Goal: Browse casually

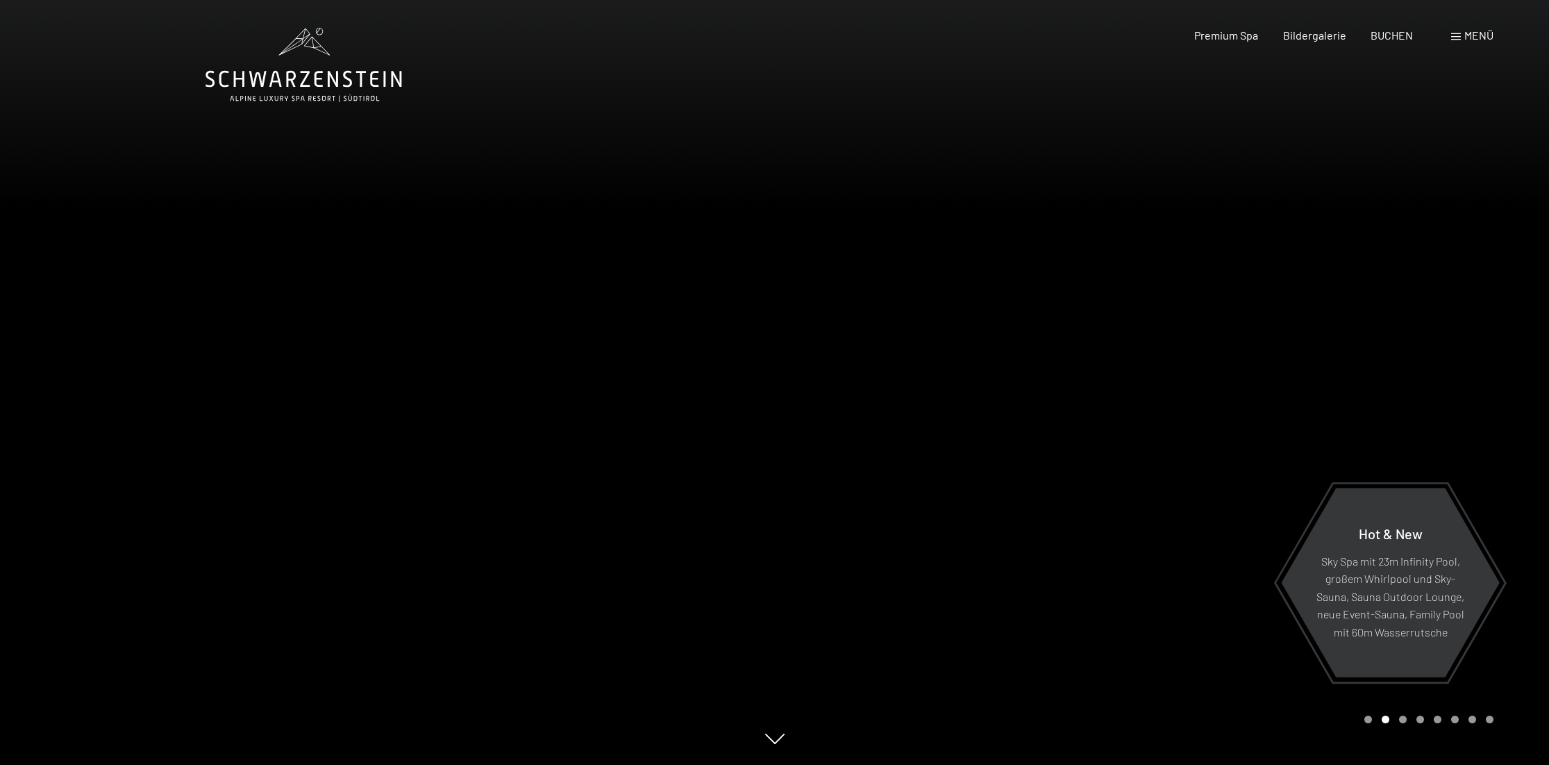
drag, startPoint x: 1078, startPoint y: 317, endPoint x: 648, endPoint y: 279, distance: 432.2
click at [648, 764] on div at bounding box center [775, 765] width 1139 height 0
click at [1406, 719] on div "Carousel Page 3" at bounding box center [1403, 719] width 8 height 8
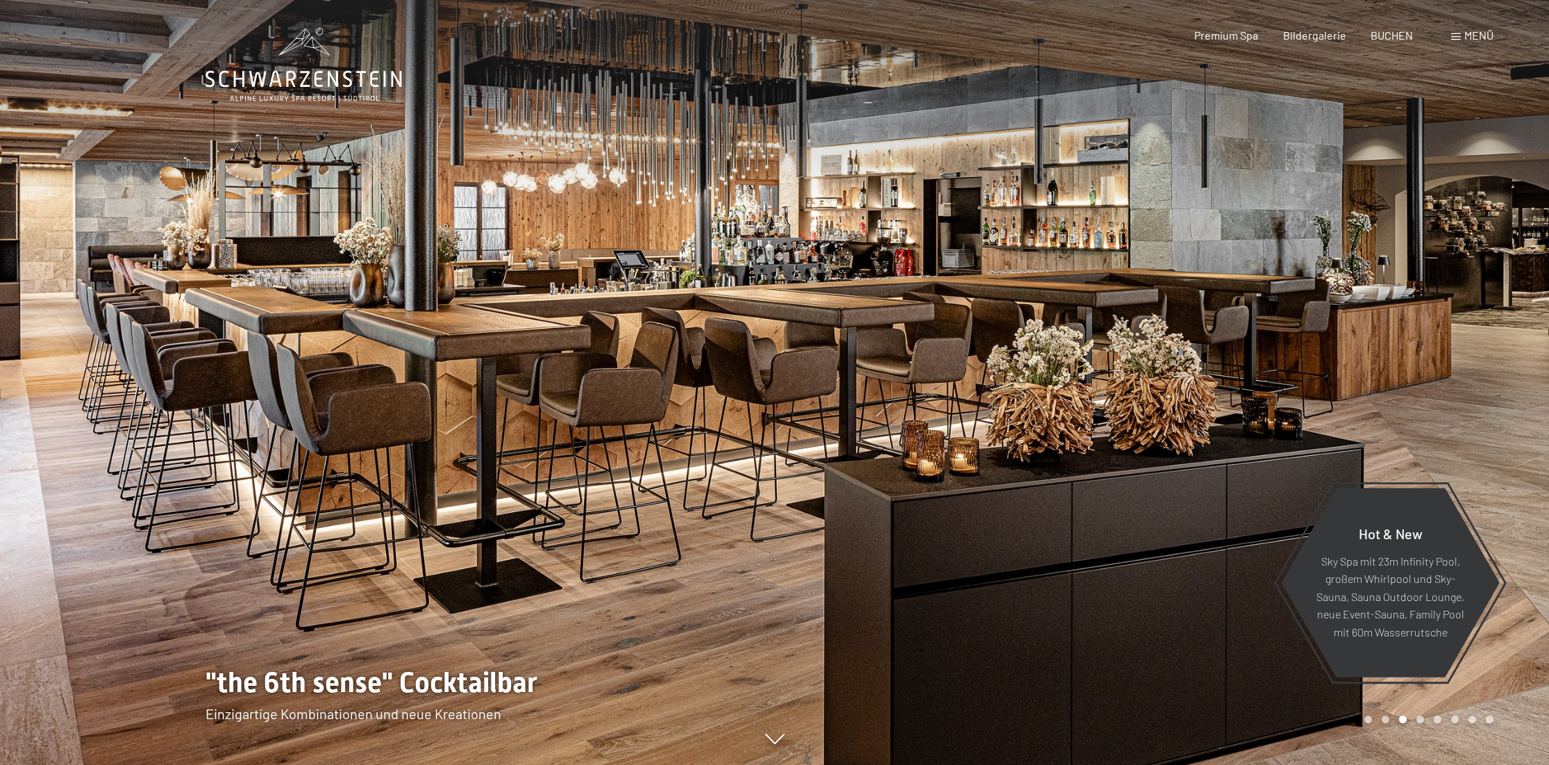
click at [1418, 717] on div "Carousel Page 4" at bounding box center [1421, 719] width 8 height 8
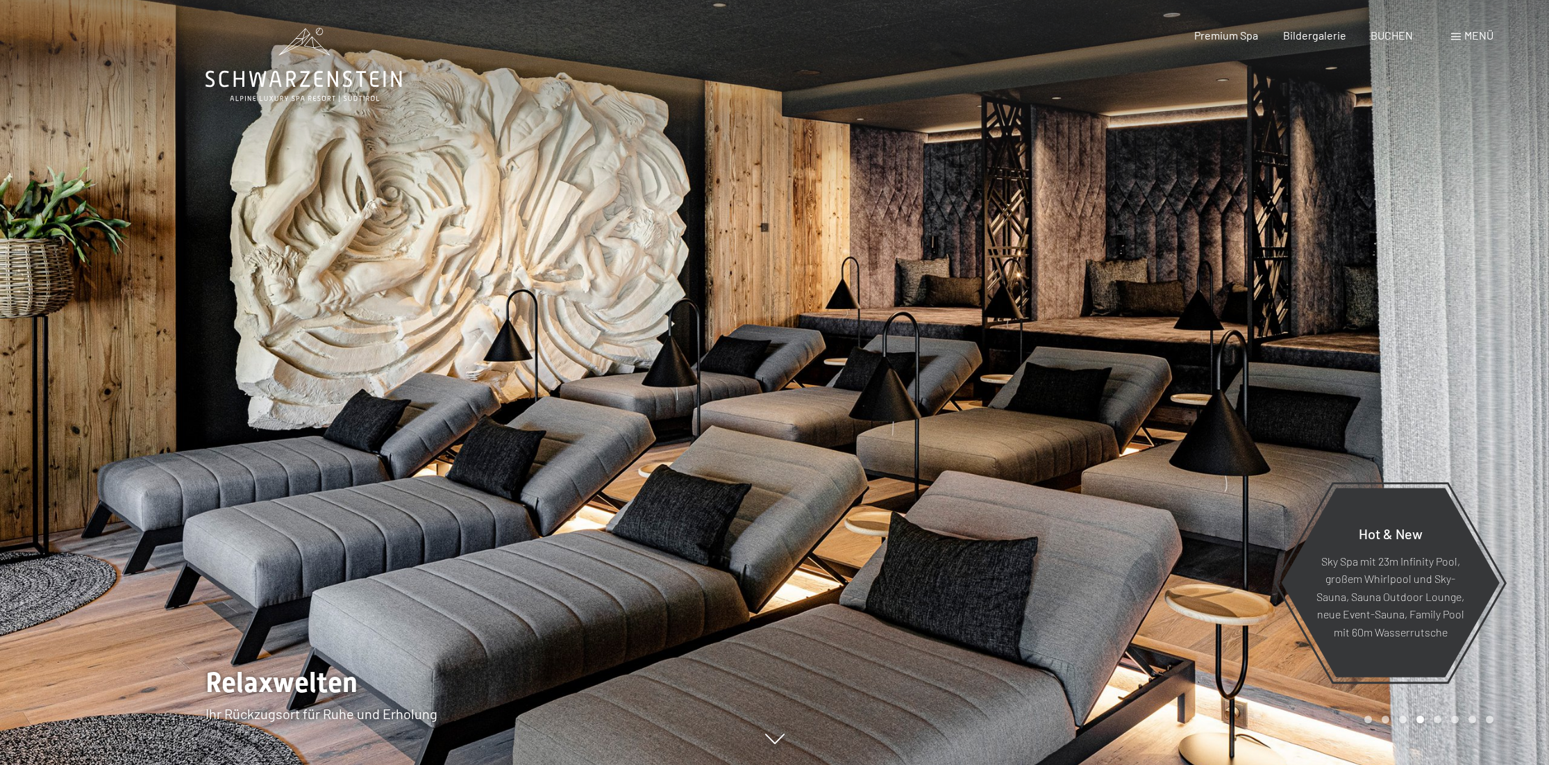
click at [1434, 719] on div "Carousel Page 5" at bounding box center [1438, 719] width 8 height 8
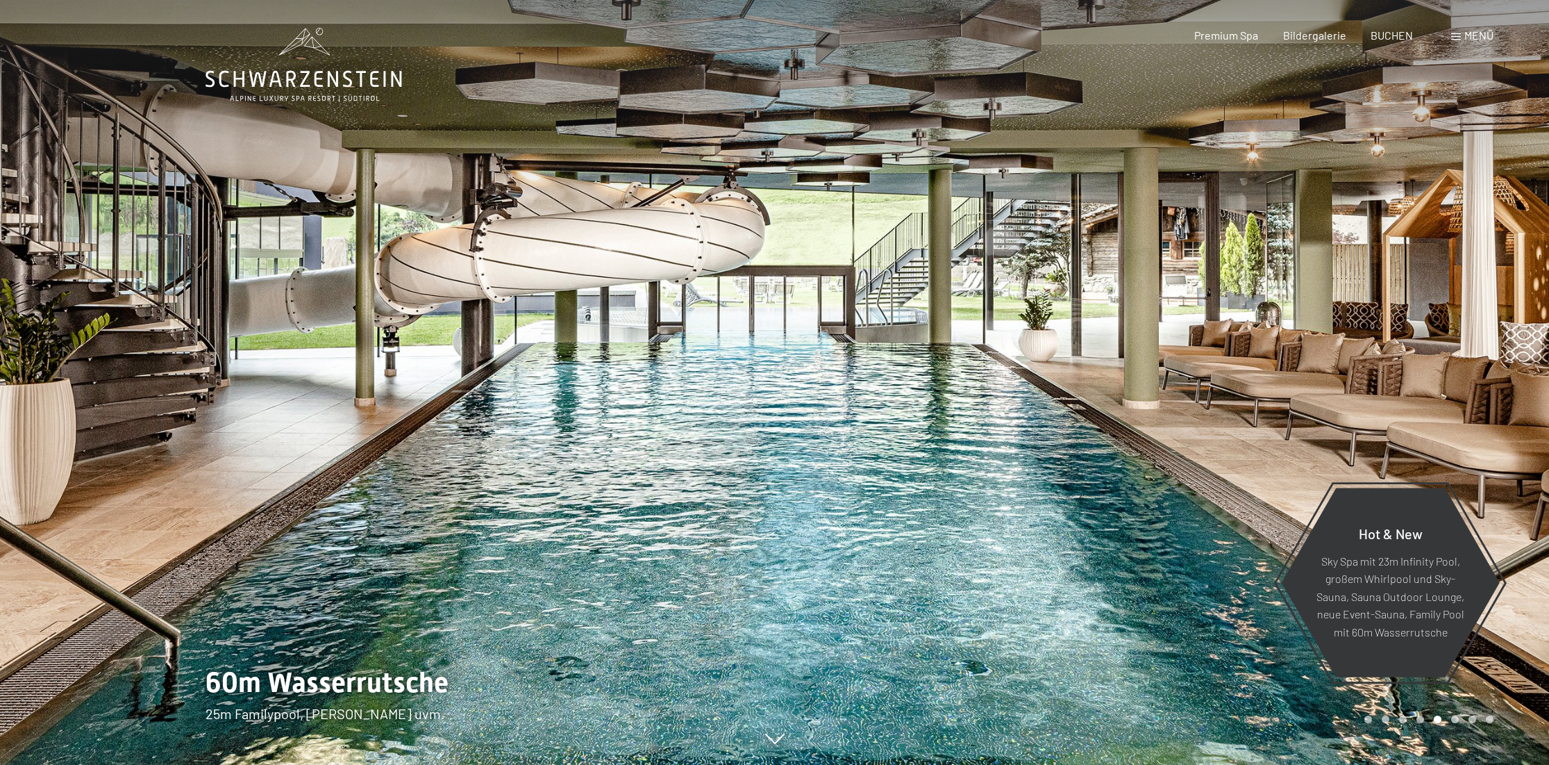
click at [1438, 722] on div "Carousel Page 5 (Current Slide)" at bounding box center [1438, 719] width 8 height 8
click at [1458, 721] on div "Carousel Page 6" at bounding box center [1455, 719] width 8 height 8
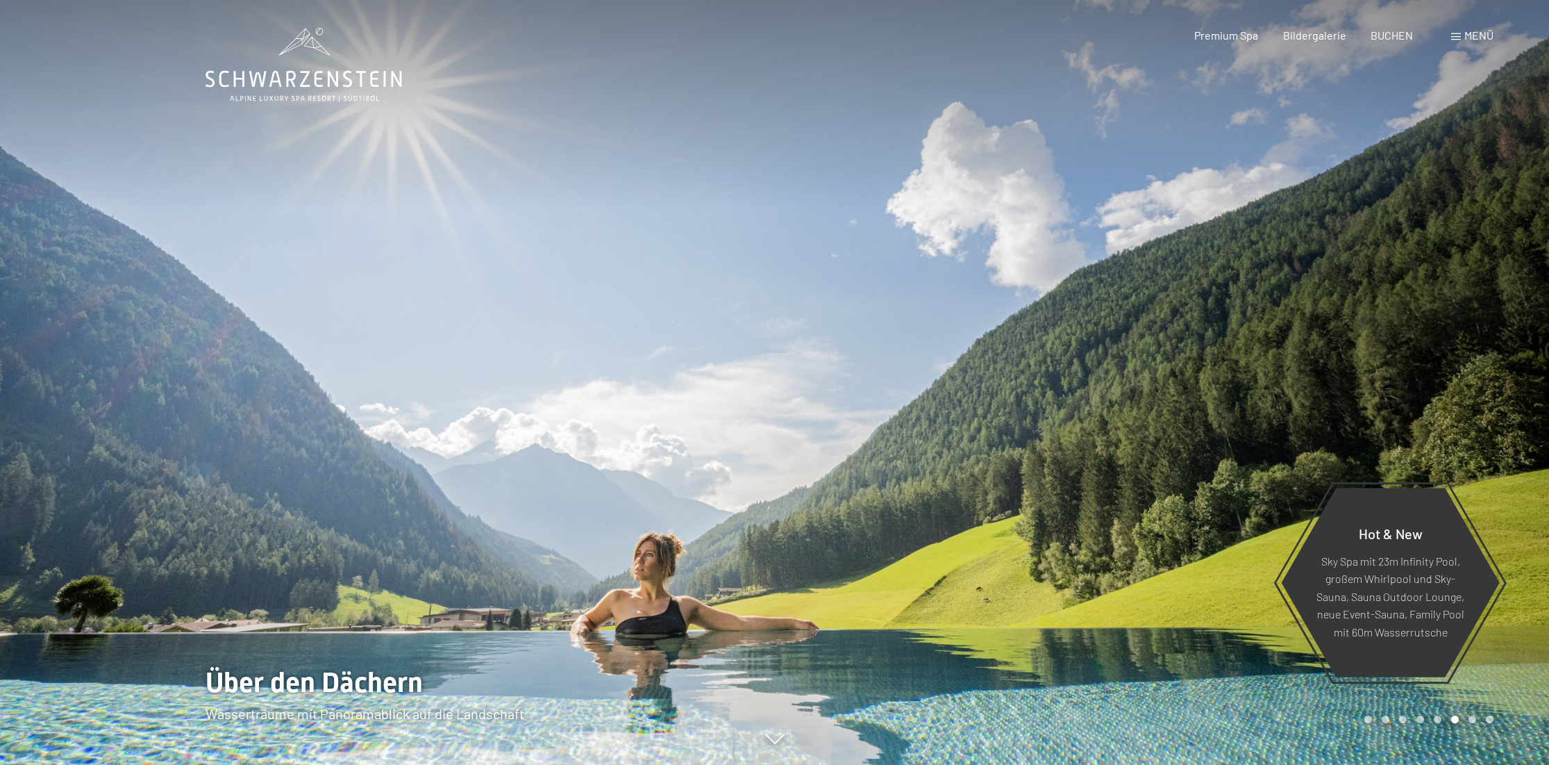
click at [1471, 719] on div "Carousel Page 7" at bounding box center [1473, 719] width 8 height 8
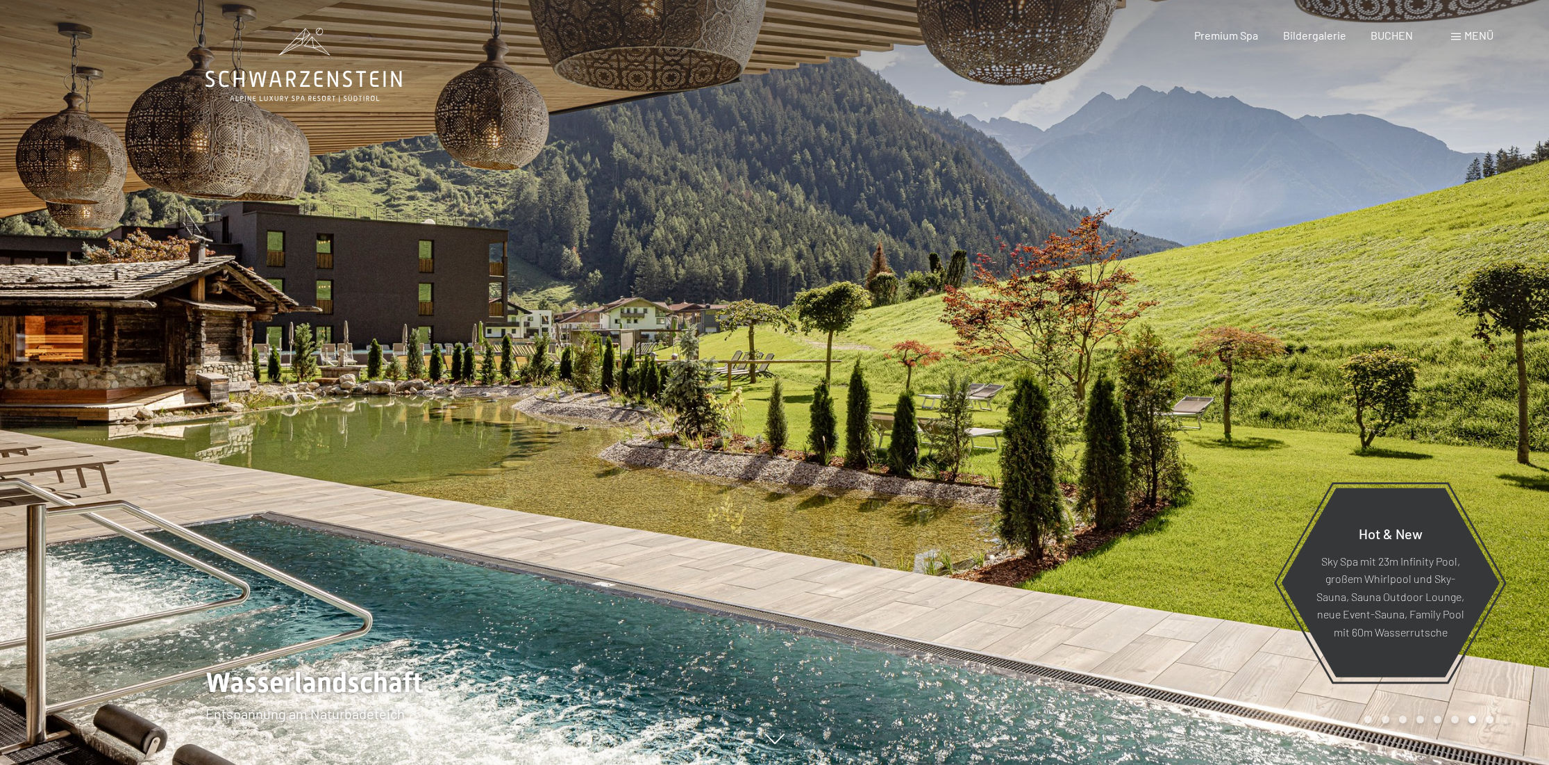
click at [1490, 719] on div "Carousel Page 8" at bounding box center [1490, 719] width 8 height 8
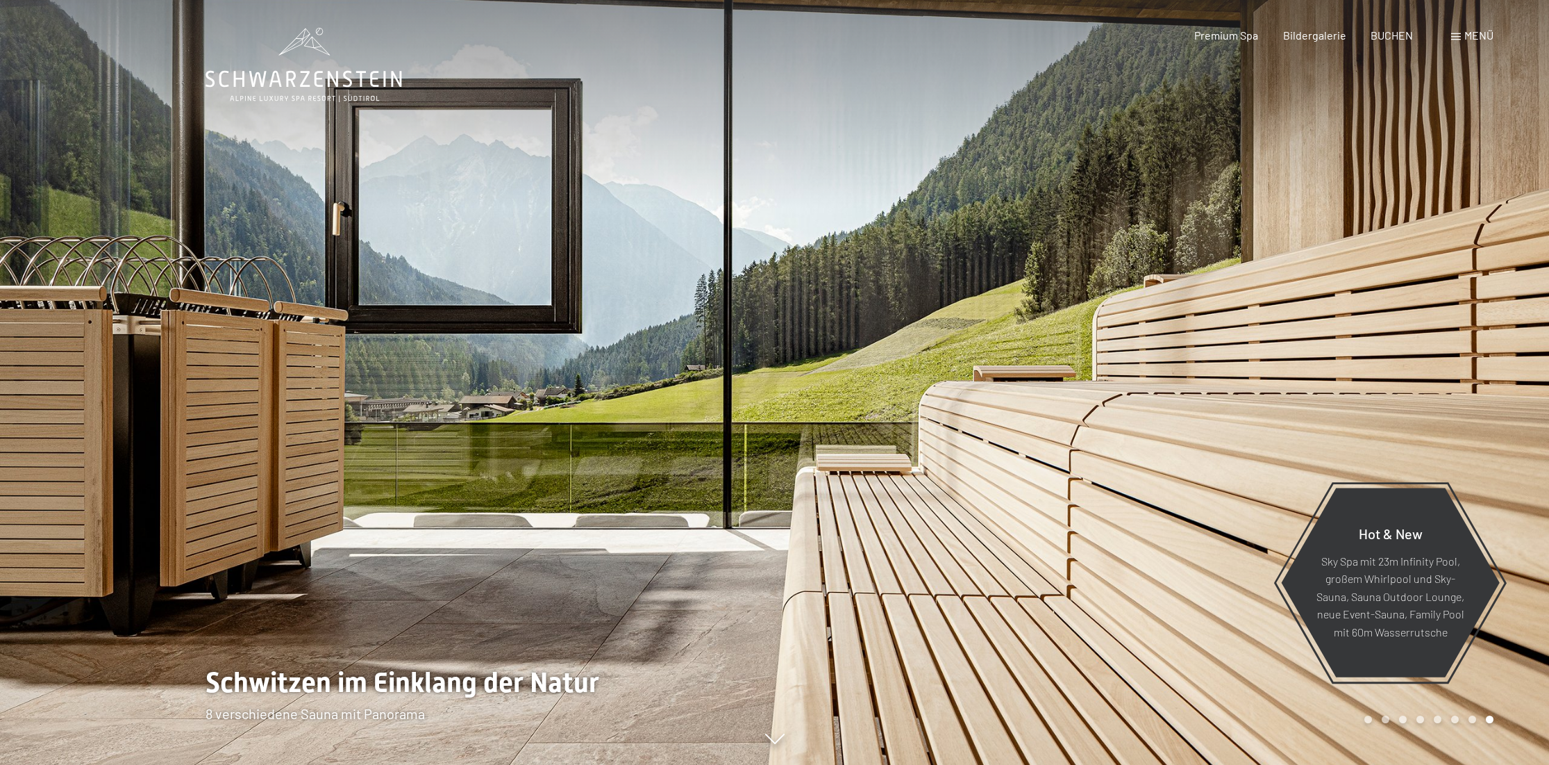
click at [1471, 717] on div "Carousel Page 7" at bounding box center [1473, 719] width 8 height 8
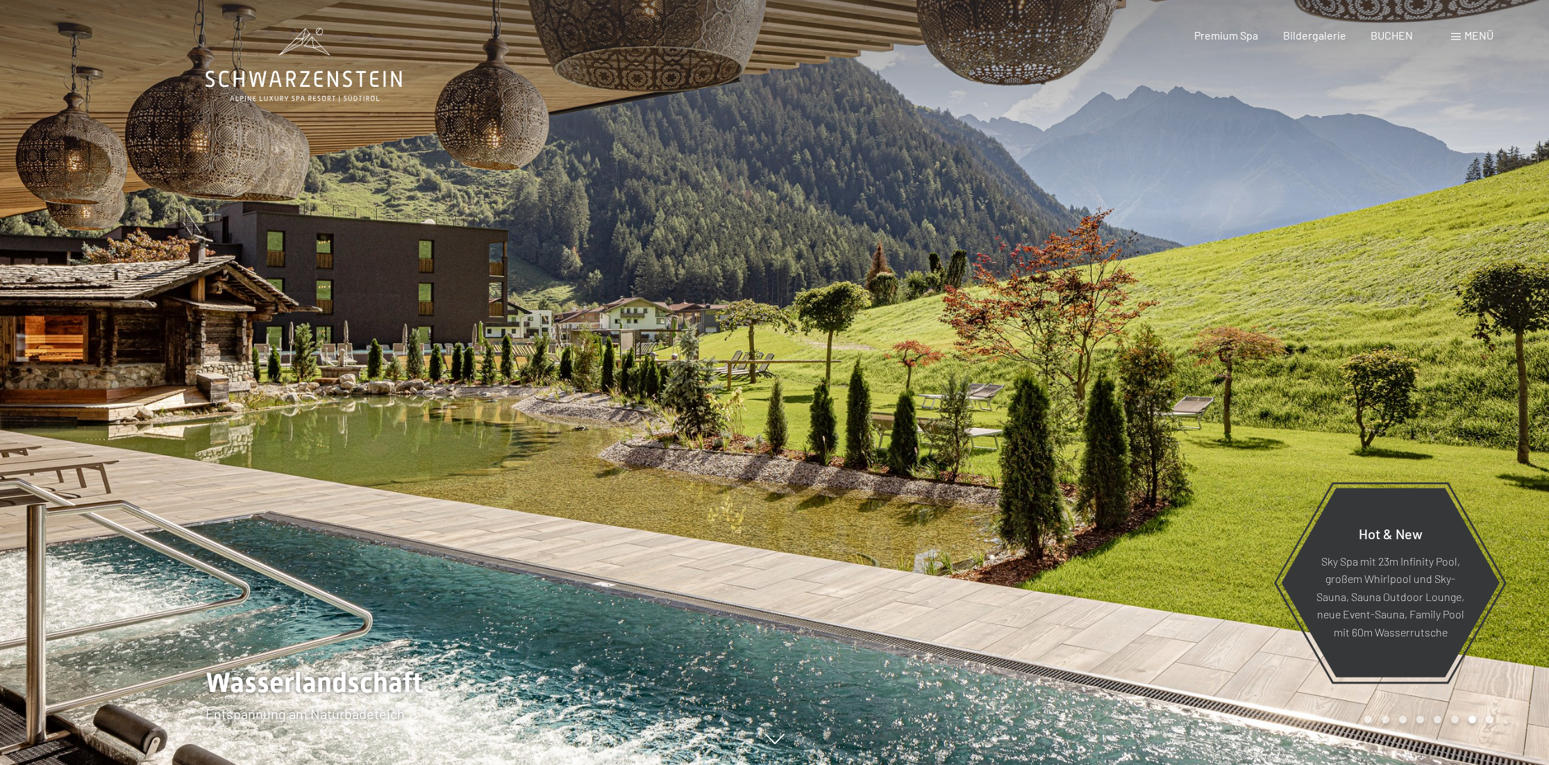
click at [1403, 719] on div "Carousel Page 3" at bounding box center [1403, 719] width 8 height 8
